Goal: Information Seeking & Learning: Compare options

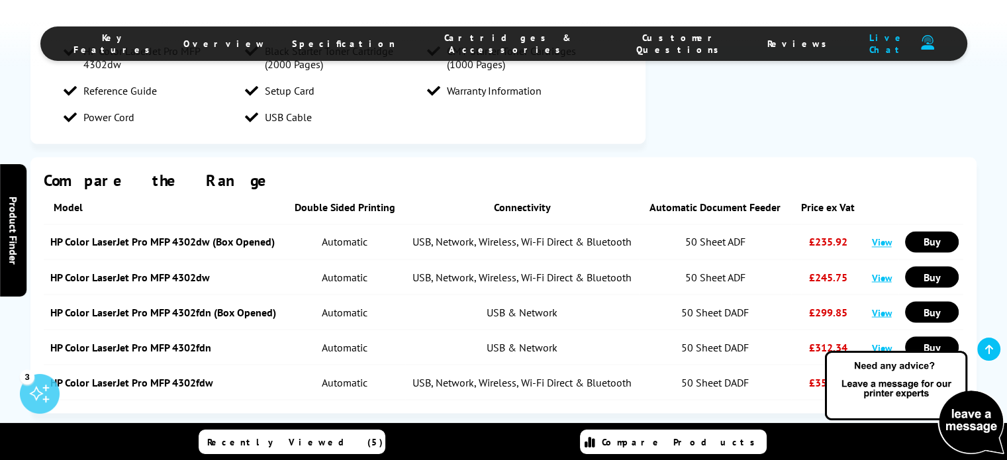
scroll to position [2277, 0]
